Goal: Book appointment/travel/reservation

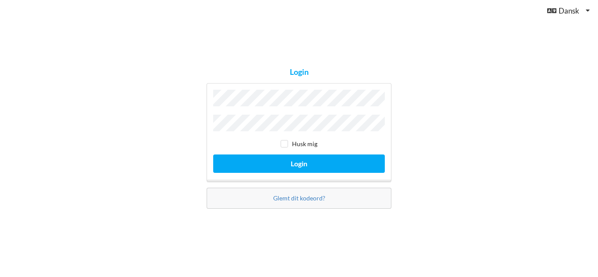
click at [213, 155] on button "Login" at bounding box center [299, 164] width 172 height 18
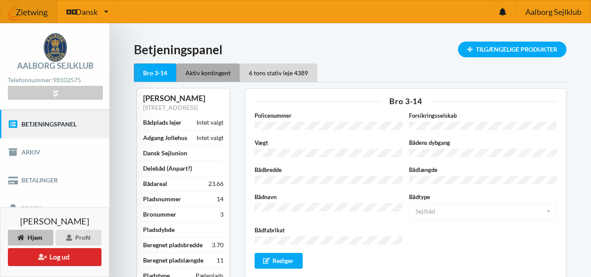
click at [199, 67] on div "Aktiv kontingent" at bounding box center [207, 72] width 63 height 18
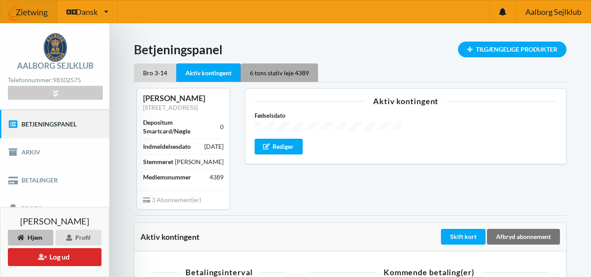
click at [281, 77] on div "6 tons stativ leje 4389" at bounding box center [279, 72] width 77 height 18
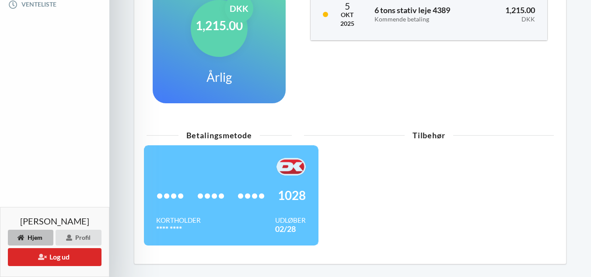
scroll to position [263, 0]
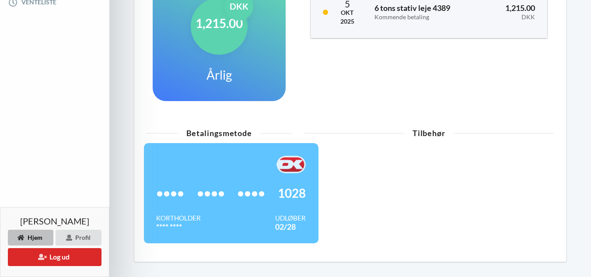
click at [297, 198] on span "1028" at bounding box center [292, 193] width 28 height 9
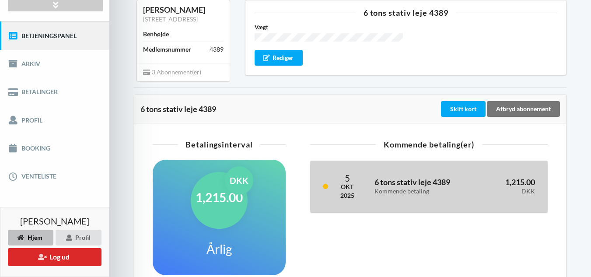
scroll to position [88, 0]
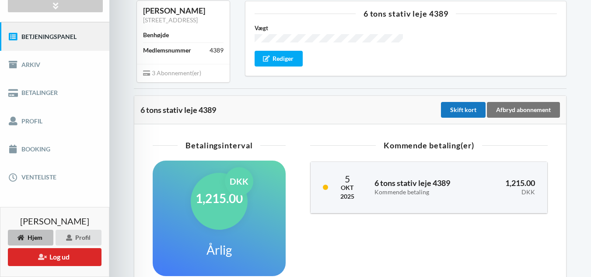
click at [458, 118] on div "Skift kort" at bounding box center [463, 110] width 45 height 16
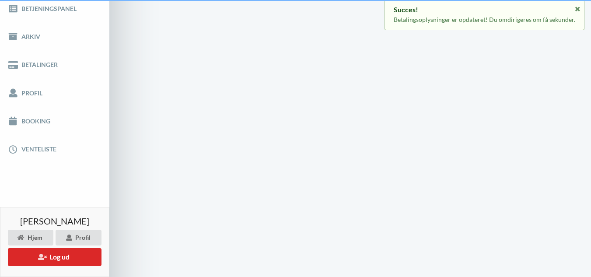
scroll to position [2, 0]
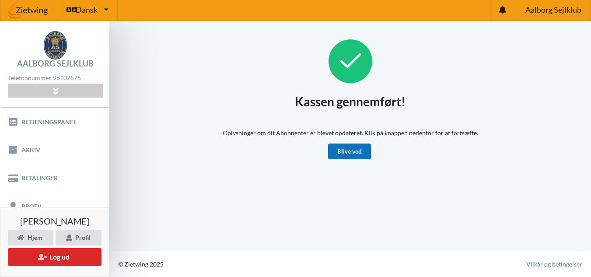
click at [345, 153] on link "Blive ved" at bounding box center [349, 152] width 43 height 16
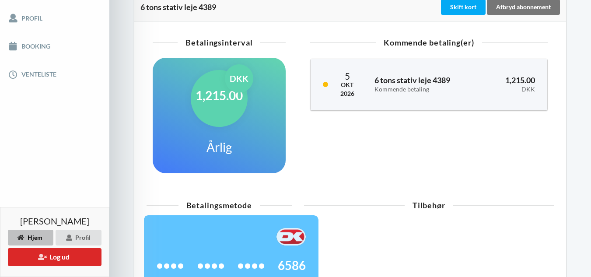
scroll to position [175, 0]
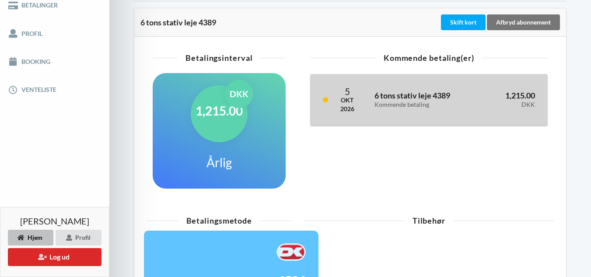
click at [412, 105] on h3 "6 tons stativ leje 4389 Kommende betaling" at bounding box center [423, 100] width 97 height 18
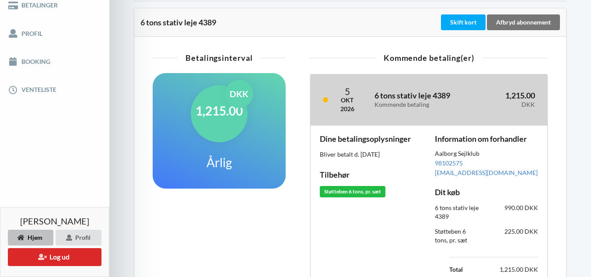
click at [403, 109] on div "Kommende betaling" at bounding box center [423, 104] width 97 height 7
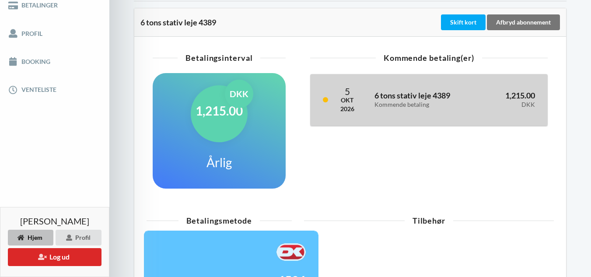
click at [403, 109] on div "Kommende betaling" at bounding box center [423, 104] width 97 height 7
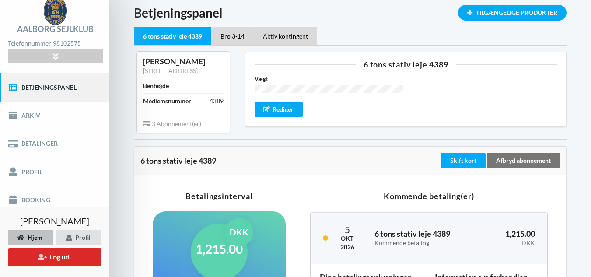
scroll to position [0, 0]
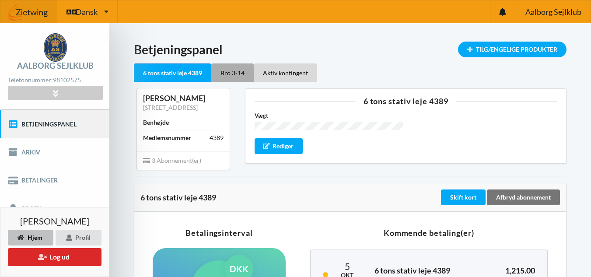
click at [232, 73] on div "Bro 3-14" at bounding box center [232, 72] width 42 height 18
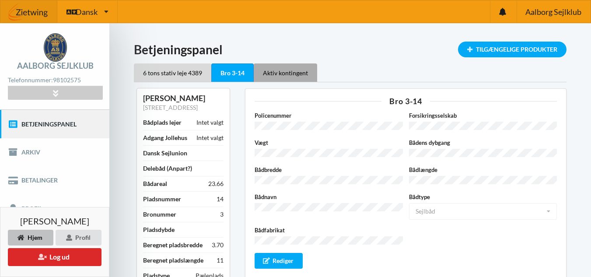
click at [285, 69] on div "Aktiv kontingent" at bounding box center [285, 72] width 63 height 18
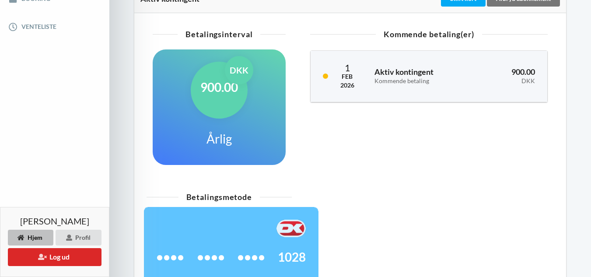
scroll to position [174, 0]
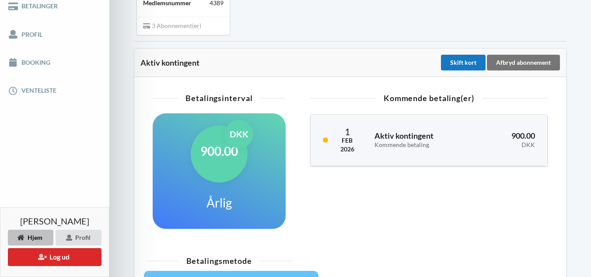
click at [464, 70] on div "Skift kort" at bounding box center [463, 63] width 45 height 16
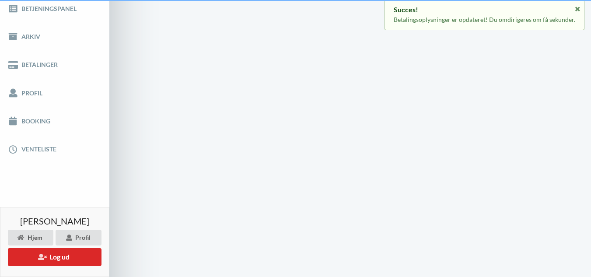
scroll to position [2, 0]
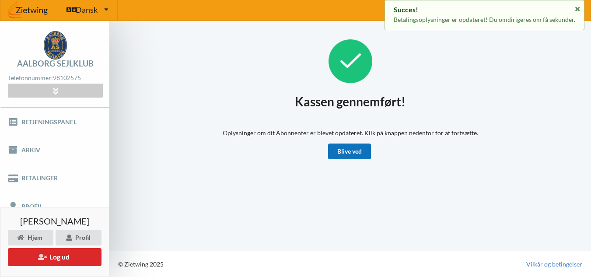
click at [352, 149] on link "Blive ved" at bounding box center [349, 152] width 43 height 16
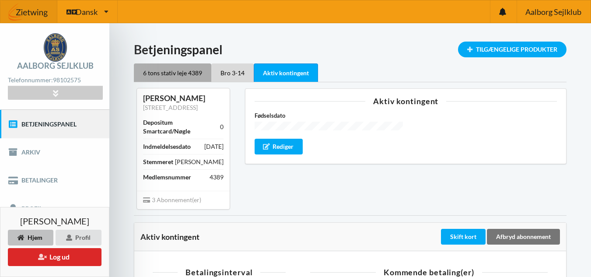
click at [153, 70] on div "6 tons stativ leje 4389" at bounding box center [172, 72] width 77 height 18
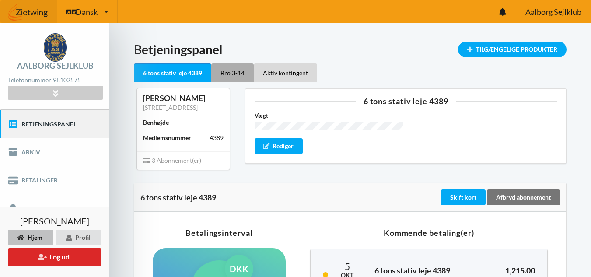
click at [225, 72] on div "Bro 3-14" at bounding box center [232, 72] width 42 height 18
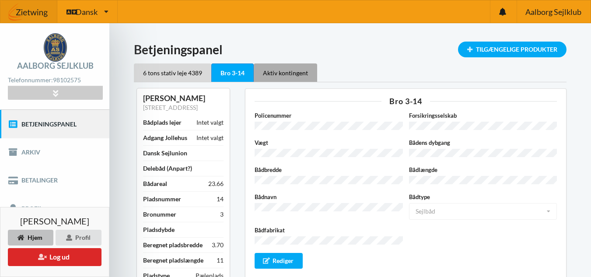
click at [277, 73] on div "Aktiv kontingent" at bounding box center [285, 72] width 63 height 18
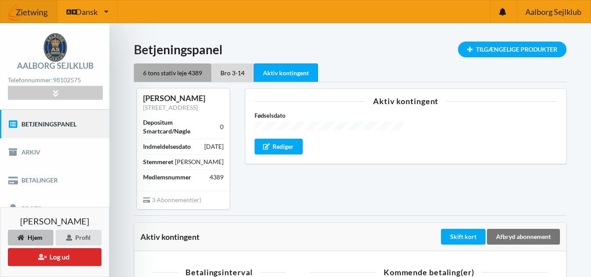
click at [180, 71] on div "6 tons stativ leje 4389" at bounding box center [172, 72] width 77 height 18
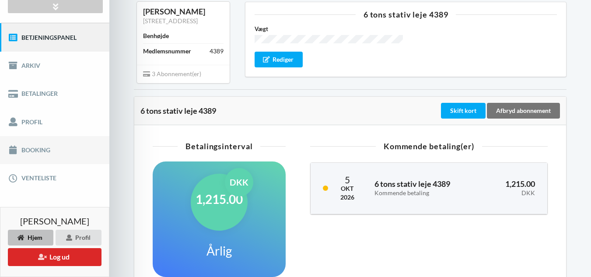
scroll to position [88, 0]
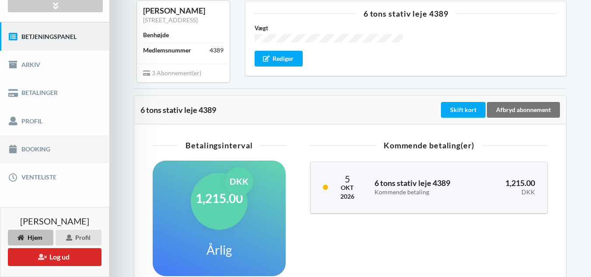
click at [42, 150] on link "Booking" at bounding box center [54, 149] width 109 height 28
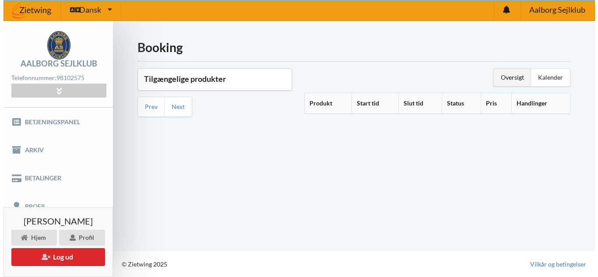
scroll to position [2, 0]
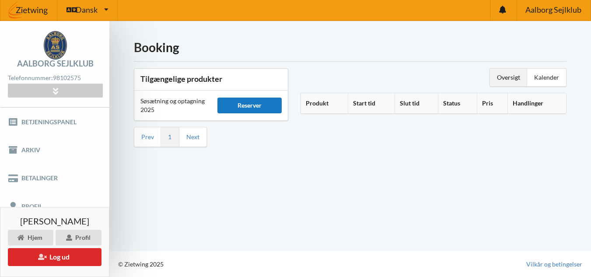
click at [254, 110] on div "Reserver" at bounding box center [250, 106] width 65 height 16
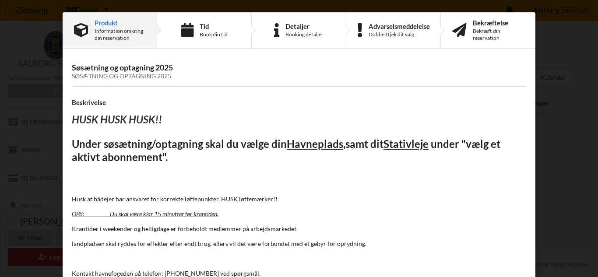
click at [562, 121] on div "Handelsbetingelser Ved at benytte dig af Virksomhedens juridiske navn services …" at bounding box center [299, 138] width 598 height 277
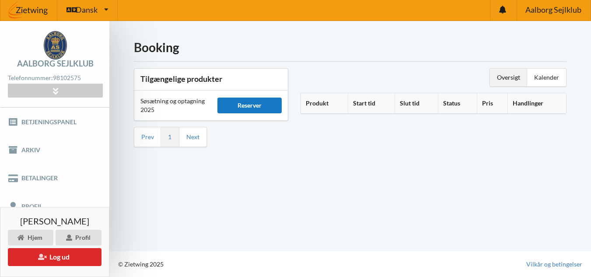
click at [259, 108] on div "Reserver" at bounding box center [250, 106] width 65 height 16
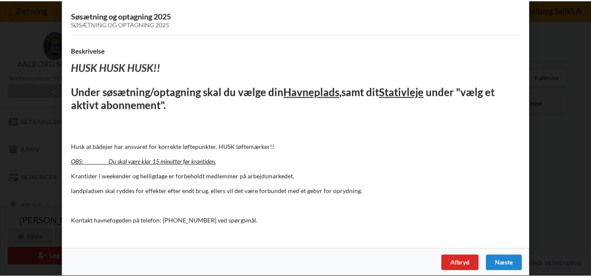
scroll to position [59, 0]
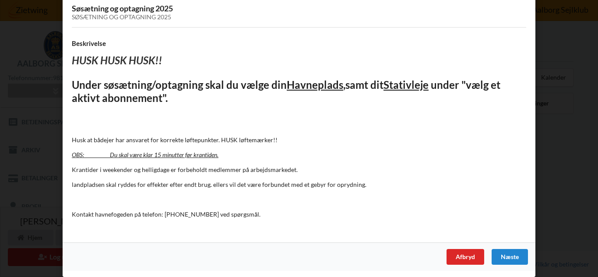
click at [564, 155] on div "Handelsbetingelser Ved at benytte dig af Virksomhedens juridiske navn services …" at bounding box center [299, 138] width 598 height 277
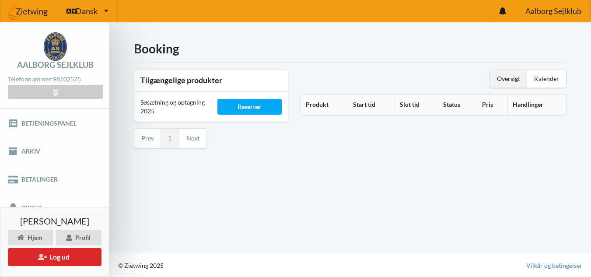
scroll to position [0, 0]
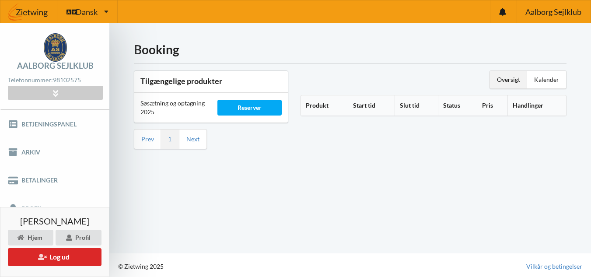
click at [183, 190] on div "Booking Tilgængelige produkter Søsætning og optagning 2025 Reserver Prev 1 Next…" at bounding box center [350, 138] width 482 height 230
click at [230, 205] on div "Booking Tilgængelige produkter Søsætning og optagning 2025 Reserver Prev 1 Next…" at bounding box center [350, 138] width 482 height 230
click at [40, 153] on link "Arkiv" at bounding box center [54, 152] width 109 height 28
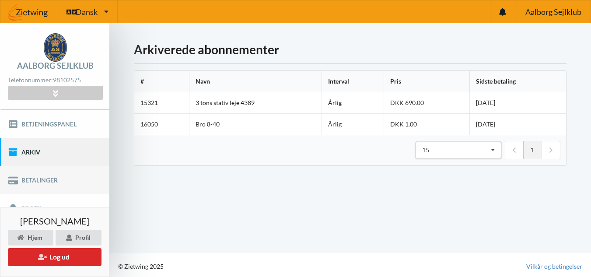
click at [54, 188] on link "Betalinger" at bounding box center [54, 180] width 109 height 28
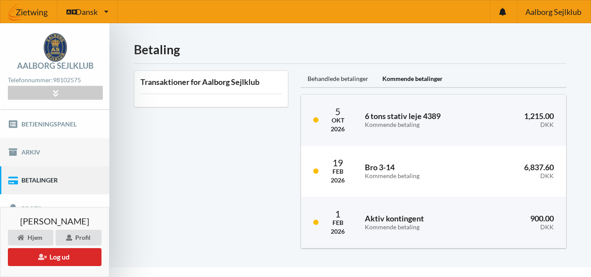
click at [33, 152] on link "Arkiv" at bounding box center [54, 152] width 109 height 28
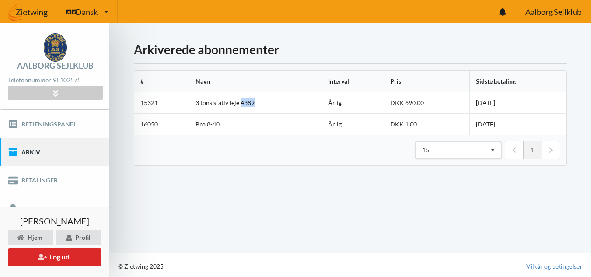
drag, startPoint x: 273, startPoint y: 98, endPoint x: 240, endPoint y: 105, distance: 33.1
click at [240, 105] on td "3 tons stativ leje 4389" at bounding box center [255, 102] width 133 height 21
copy td "4389"
click at [281, 172] on div "Indlæser... Arkiverede abonnementer # Navn Interval Pris Sidste betaling 15321 …" at bounding box center [350, 138] width 482 height 230
click at [43, 124] on link "Betjeningspanel" at bounding box center [54, 124] width 109 height 28
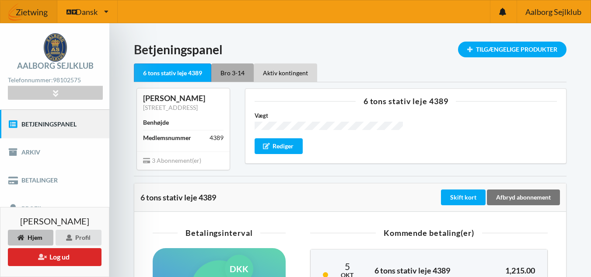
click at [238, 73] on div "Bro 3-14" at bounding box center [232, 72] width 42 height 18
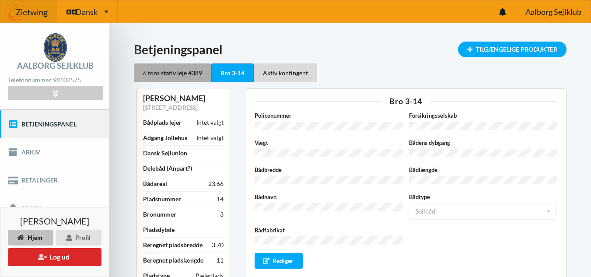
click at [182, 77] on div "6 tons stativ leje 4389" at bounding box center [172, 72] width 77 height 18
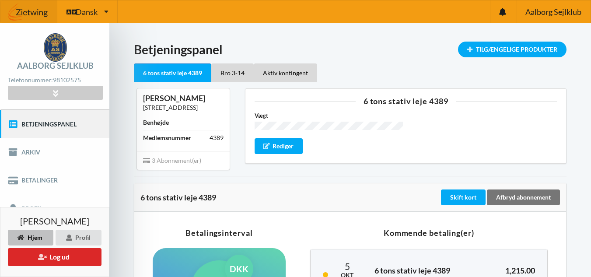
click at [194, 106] on link "[STREET_ADDRESS]" at bounding box center [170, 107] width 55 height 7
click at [269, 141] on div "Rediger" at bounding box center [279, 146] width 48 height 16
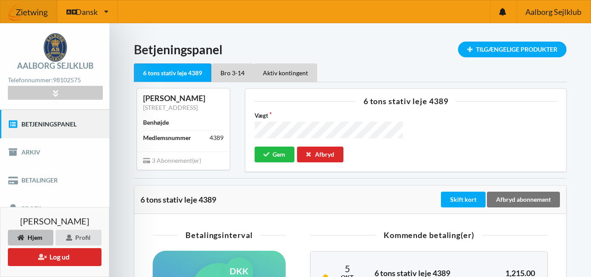
click at [186, 112] on div "[STREET_ADDRESS]" at bounding box center [183, 107] width 81 height 9
click at [332, 157] on div "Afbryd" at bounding box center [320, 155] width 46 height 16
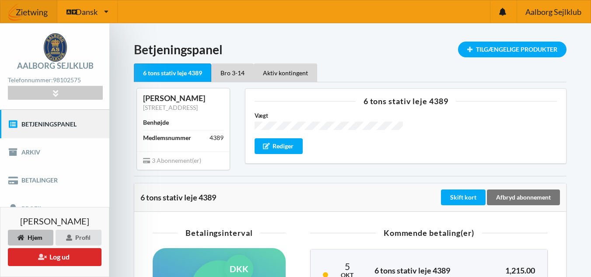
click at [200, 112] on div "[STREET_ADDRESS]" at bounding box center [183, 107] width 81 height 9
click at [178, 112] on div "[STREET_ADDRESS]" at bounding box center [183, 107] width 81 height 9
click at [175, 108] on link "[STREET_ADDRESS]" at bounding box center [170, 107] width 55 height 7
click at [165, 103] on div "[STREET_ADDRESS]" at bounding box center [183, 107] width 81 height 9
click at [163, 99] on div "[PERSON_NAME]" at bounding box center [183, 98] width 81 height 10
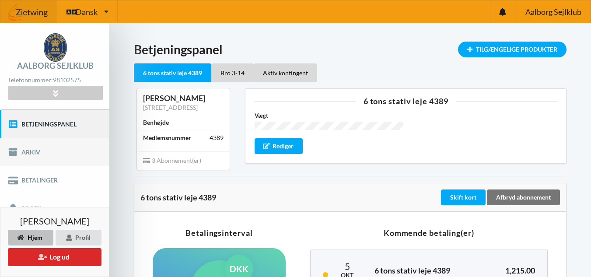
click at [21, 151] on link "Arkiv" at bounding box center [54, 152] width 109 height 28
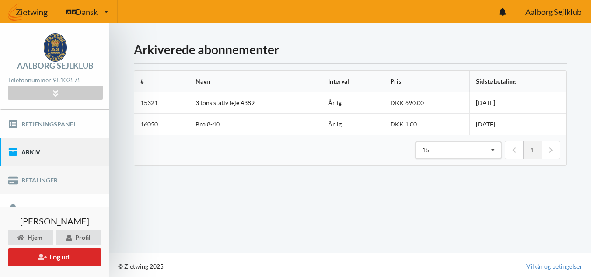
click at [39, 175] on link "Betalinger" at bounding box center [54, 180] width 109 height 28
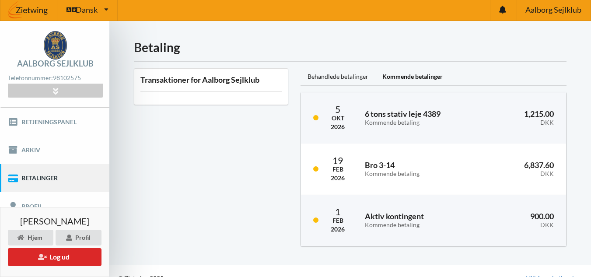
scroll to position [16, 0]
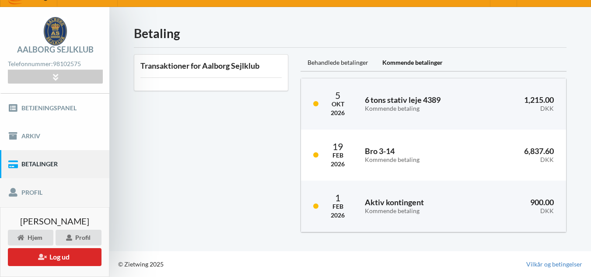
click at [33, 196] on link "Profil" at bounding box center [54, 192] width 109 height 28
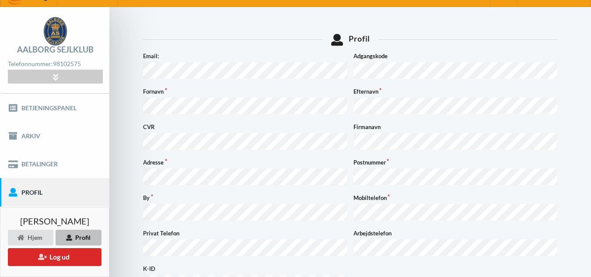
click at [325, 151] on form "Email: Adgangskode Fornavn Efternavn CVR Firmanavn Adresse Postnummer By Mobilt…" at bounding box center [350, 184] width 415 height 264
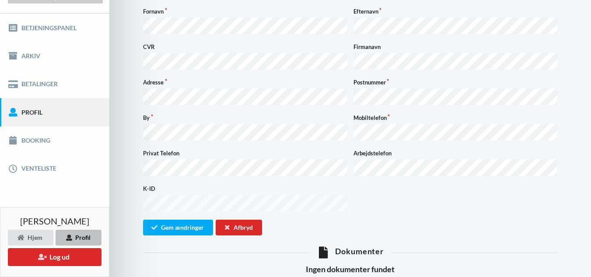
scroll to position [104, 0]
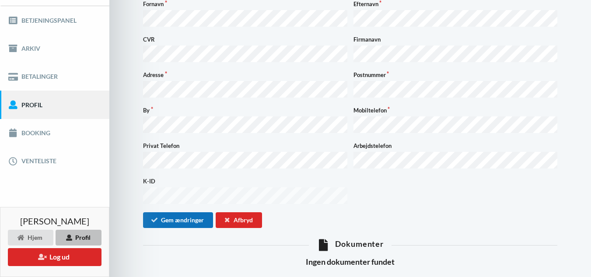
click at [197, 212] on button "Gem ændringer" at bounding box center [178, 220] width 70 height 16
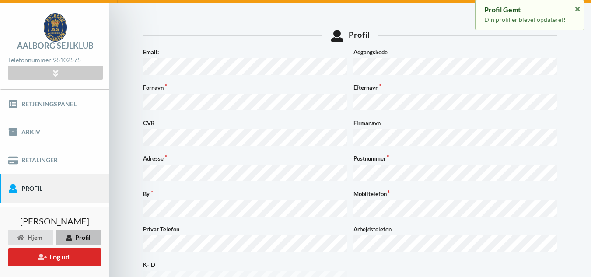
scroll to position [16, 0]
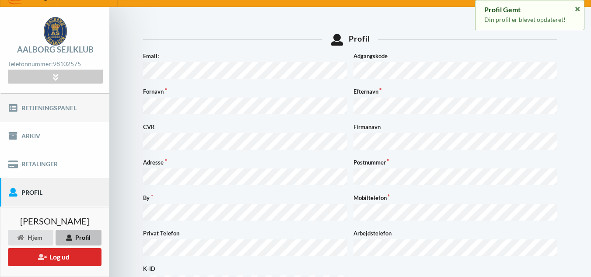
click at [28, 103] on link "Betjeningspanel" at bounding box center [54, 108] width 109 height 28
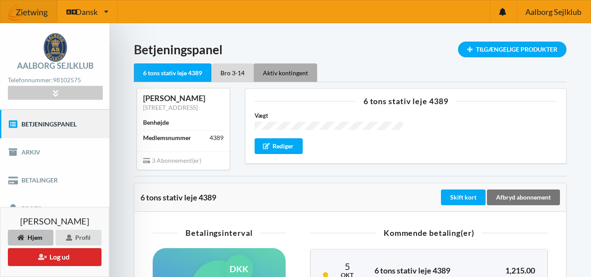
click at [281, 73] on div "Aktiv kontingent" at bounding box center [285, 72] width 63 height 18
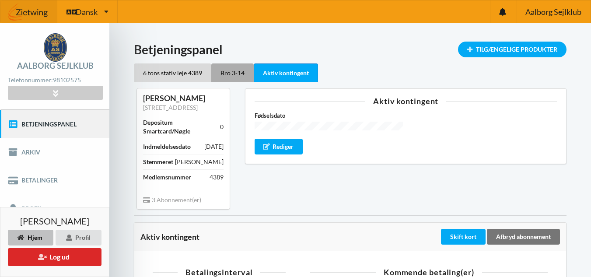
click at [231, 68] on div "Bro 3-14" at bounding box center [232, 72] width 42 height 18
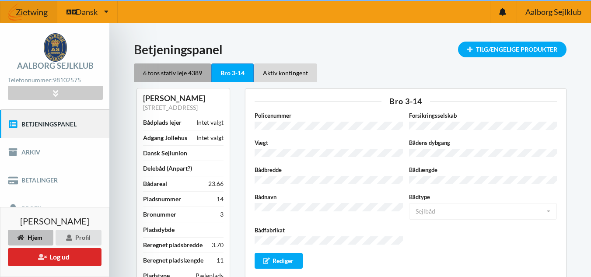
click at [178, 77] on div "6 tons stativ leje 4389" at bounding box center [172, 72] width 77 height 18
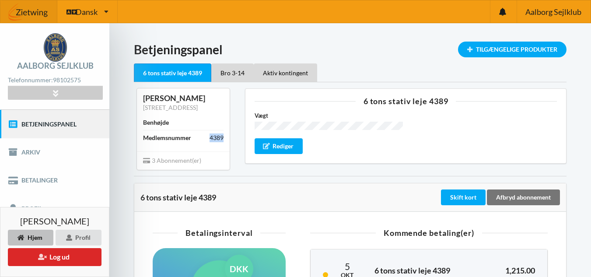
drag, startPoint x: 211, startPoint y: 138, endPoint x: 227, endPoint y: 138, distance: 16.6
click at [227, 138] on div "Chris Gregersen Mølle Alle 7, 9000 Aalborg Benhøjde Medlemsnummer 4389" at bounding box center [183, 119] width 93 height 63
copy div "4389"
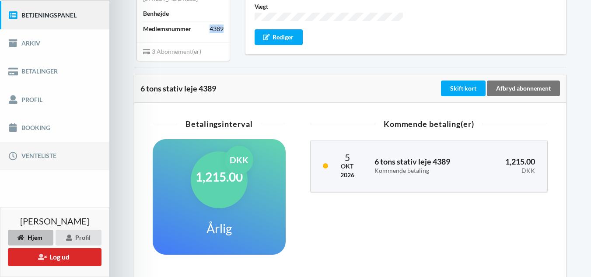
scroll to position [131, 0]
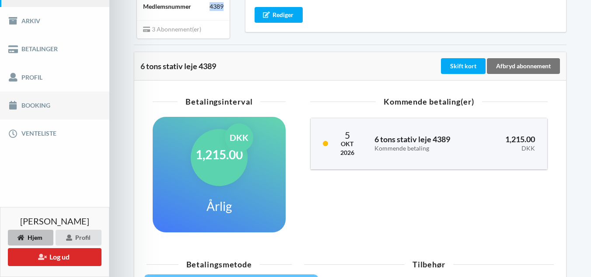
click at [52, 109] on link "Booking" at bounding box center [54, 105] width 109 height 28
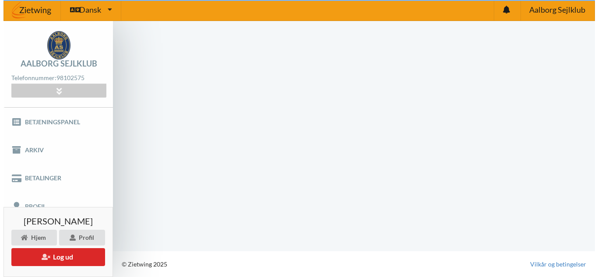
scroll to position [2, 0]
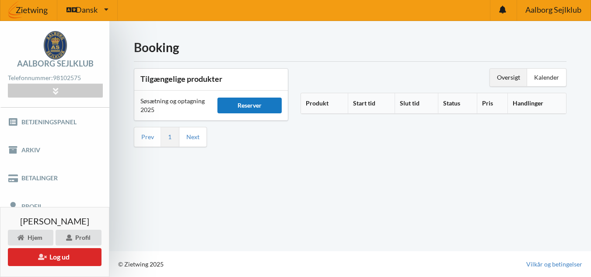
click at [253, 102] on div "Reserver" at bounding box center [250, 106] width 65 height 16
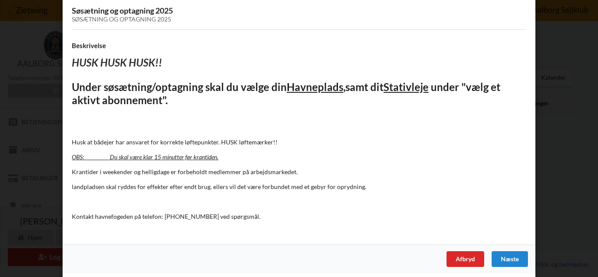
scroll to position [59, 0]
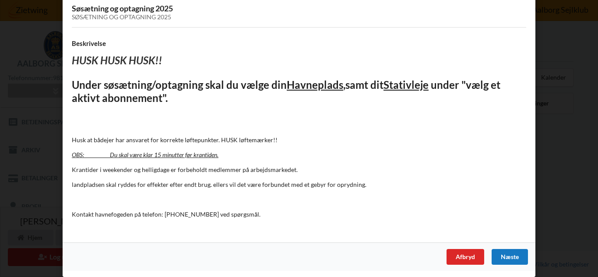
click at [515, 257] on div "Næste" at bounding box center [510, 257] width 36 height 16
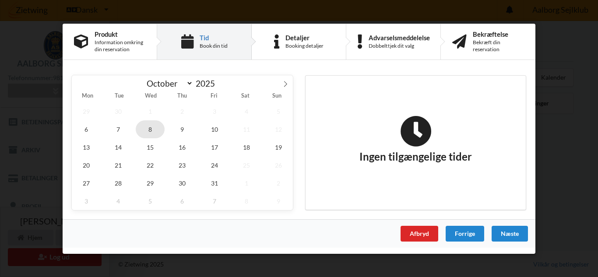
click at [147, 130] on span "8" at bounding box center [150, 129] width 29 height 18
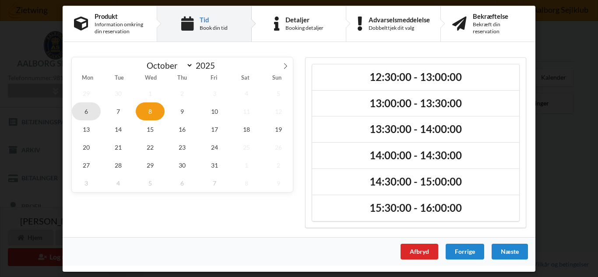
click at [90, 115] on span "6" at bounding box center [86, 111] width 29 height 18
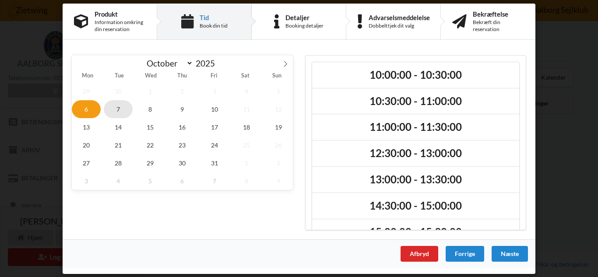
click at [116, 111] on span "7" at bounding box center [118, 109] width 29 height 18
click at [145, 109] on span "8" at bounding box center [150, 109] width 29 height 18
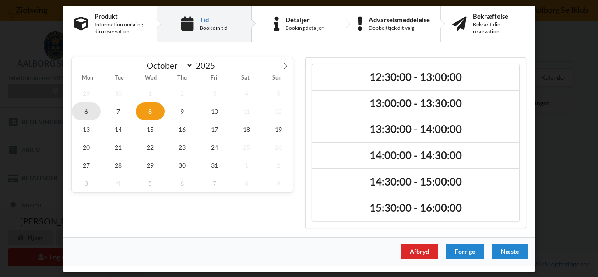
click at [84, 106] on span "6" at bounding box center [86, 111] width 29 height 18
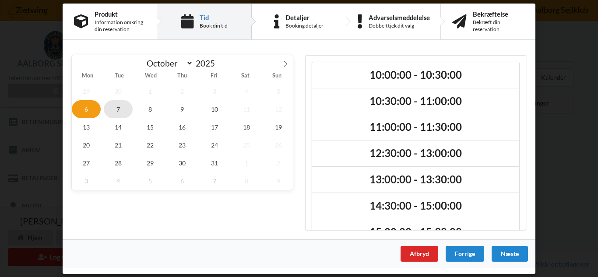
click at [115, 113] on span "7" at bounding box center [118, 109] width 29 height 18
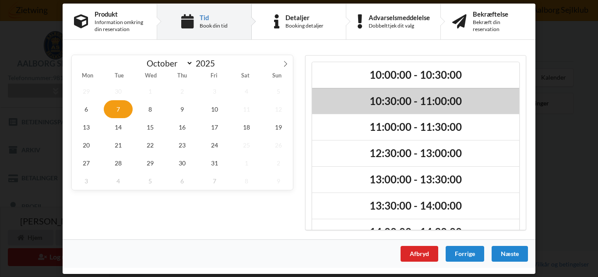
click at [394, 105] on h2 "10:30:00 - 11:00:00" at bounding box center [415, 101] width 195 height 14
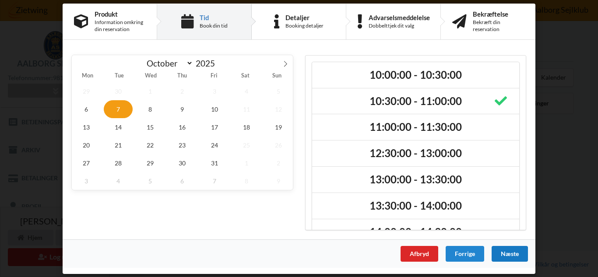
click at [512, 249] on div "Næste" at bounding box center [510, 254] width 36 height 16
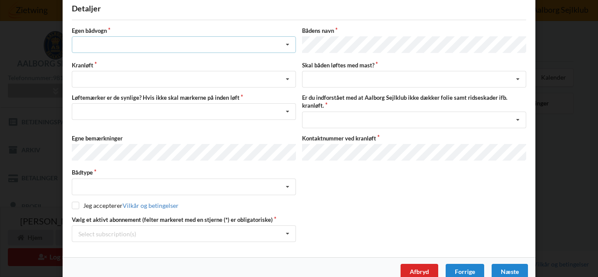
click at [163, 42] on div "Intet valg ja nej" at bounding box center [184, 44] width 224 height 17
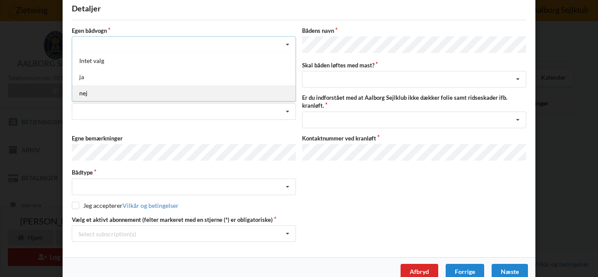
click at [138, 94] on div "nej" at bounding box center [183, 93] width 223 height 16
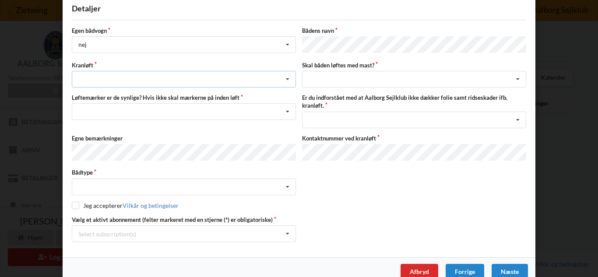
click at [146, 73] on div "Søsætning Optagning" at bounding box center [184, 79] width 224 height 17
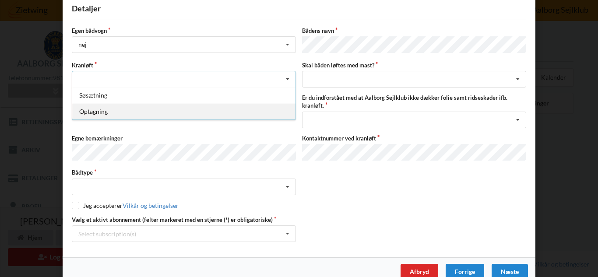
click at [111, 110] on div "Optagning" at bounding box center [183, 111] width 223 height 16
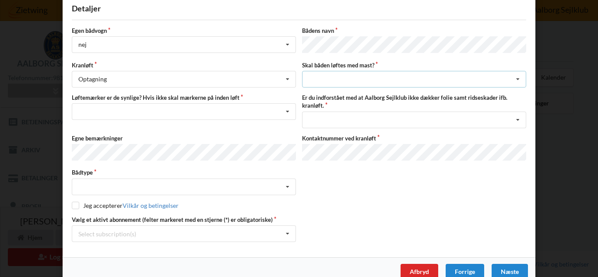
click at [341, 77] on div "intet valg ja nej" at bounding box center [414, 79] width 224 height 17
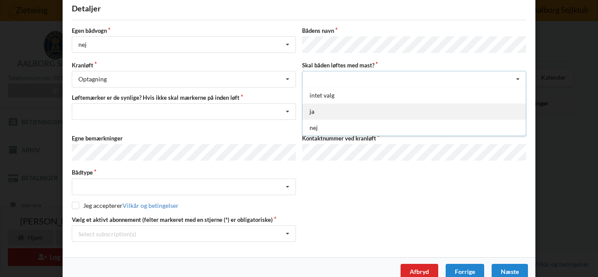
click at [326, 109] on div "ja" at bounding box center [413, 111] width 223 height 16
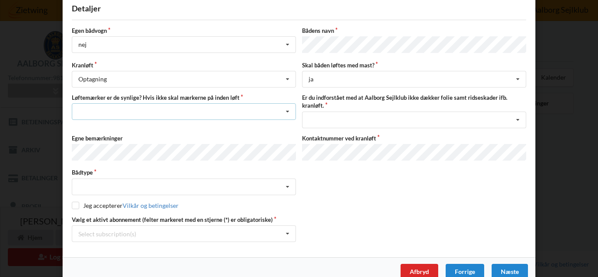
click at [235, 109] on div "Nej, jeg kontakter havnekontoret inden løft og får dem sat på Ja, mine mærker e…" at bounding box center [184, 111] width 224 height 17
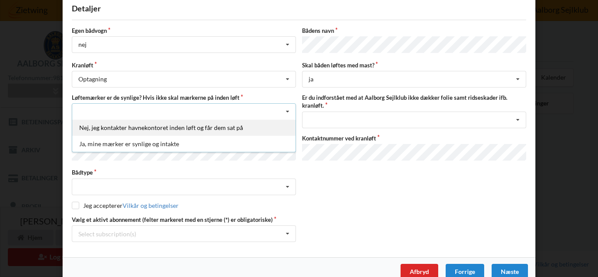
click at [205, 130] on div "Nej, jeg kontakter havnekontoret inden løft og får dem sat på" at bounding box center [183, 127] width 223 height 16
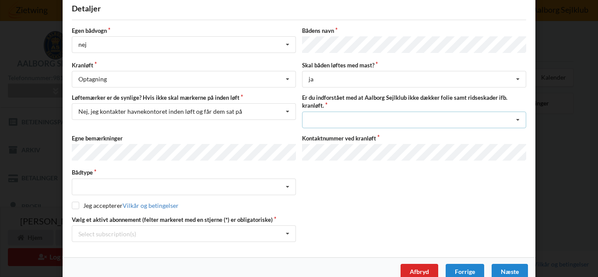
click at [335, 117] on div "Jeg har tæpper med og tager selv ansvaret for eventuelle folie samt ridseskader…" at bounding box center [414, 120] width 224 height 17
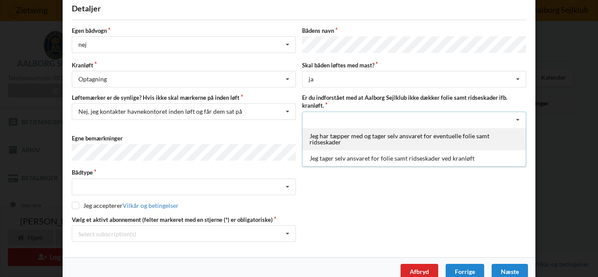
click at [337, 139] on div "Jeg har tæpper med og tager selv ansvaret for eventuelle folie samt ridseskader" at bounding box center [413, 139] width 223 height 22
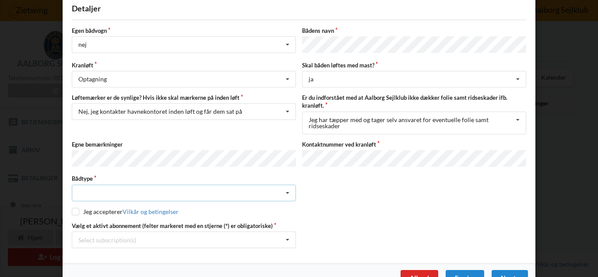
click at [271, 187] on div "Intet valgt Sejlbåd Motorbåd Motorsejler Jolle Andet" at bounding box center [184, 193] width 224 height 17
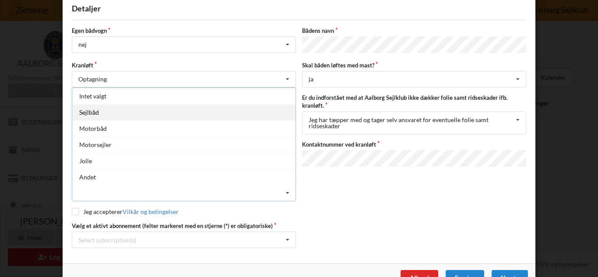
click at [106, 105] on div "Sejlbåd" at bounding box center [183, 112] width 223 height 16
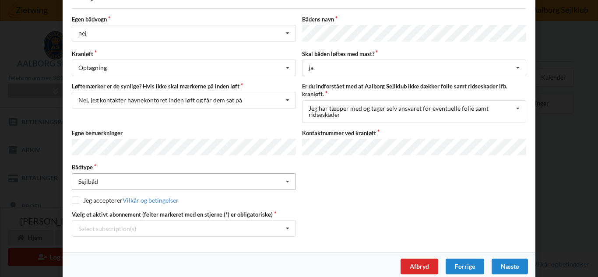
scroll to position [76, 0]
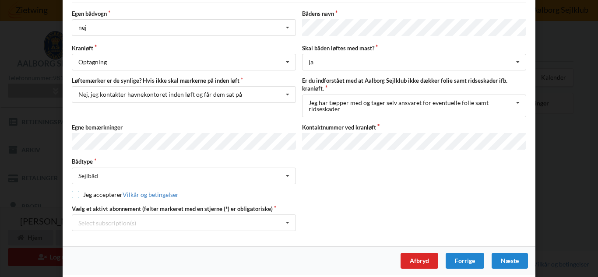
click at [74, 193] on input "checkbox" at bounding box center [75, 194] width 7 height 7
checkbox input "true"
click at [196, 223] on div "Select subscription(s) * 6 tons stativ leje 4389 * Bro 3-14 Aktiv kontingent" at bounding box center [184, 222] width 224 height 17
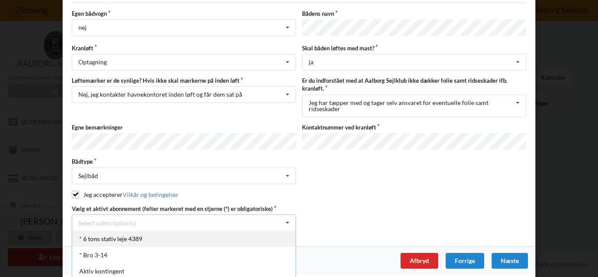
click at [142, 235] on div "* 6 tons stativ leje 4389" at bounding box center [183, 239] width 223 height 16
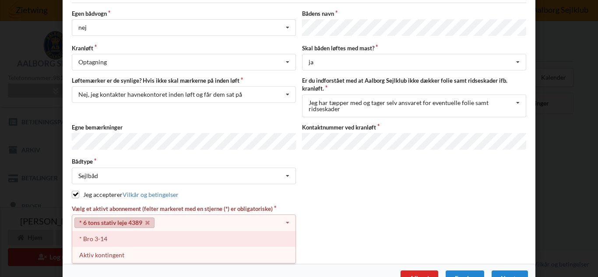
click at [166, 231] on div "* Bro 3-14" at bounding box center [183, 239] width 223 height 16
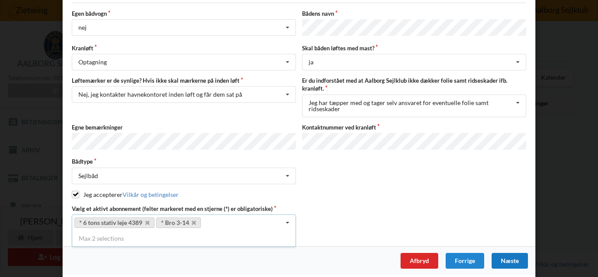
click at [510, 260] on div "Næste" at bounding box center [510, 261] width 36 height 16
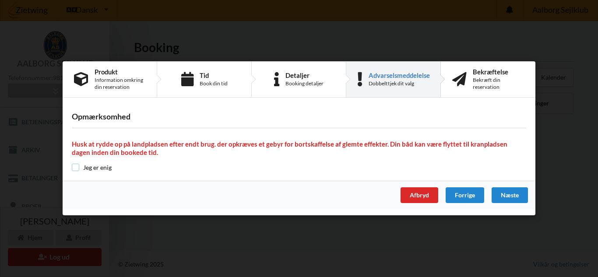
click at [77, 166] on input "checkbox" at bounding box center [75, 167] width 7 height 7
checkbox input "true"
click at [509, 196] on div "Næste" at bounding box center [510, 196] width 36 height 16
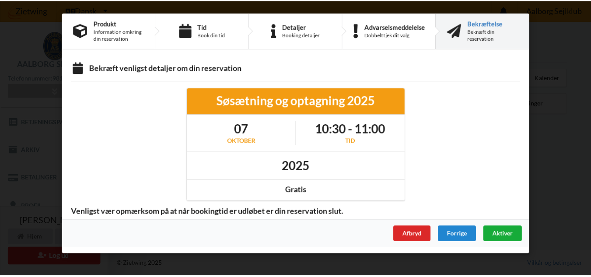
scroll to position [0, 0]
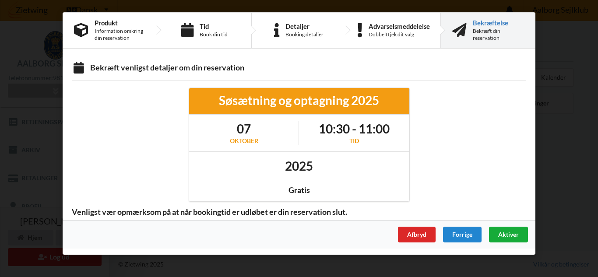
click at [506, 235] on span "Aktiver" at bounding box center [508, 234] width 21 height 7
